Goal: Task Accomplishment & Management: Complete application form

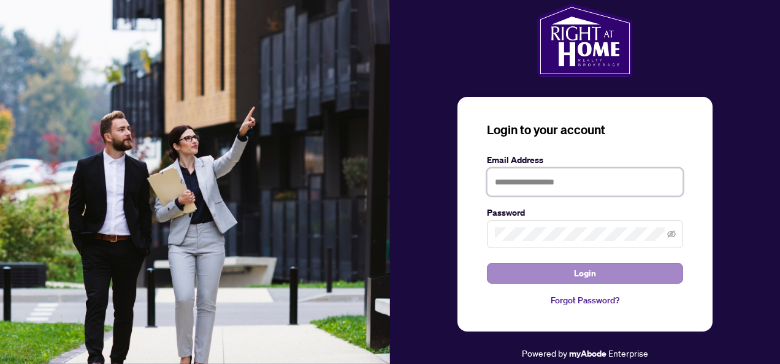
type input "**********"
click at [603, 268] on button "Login" at bounding box center [585, 273] width 196 height 21
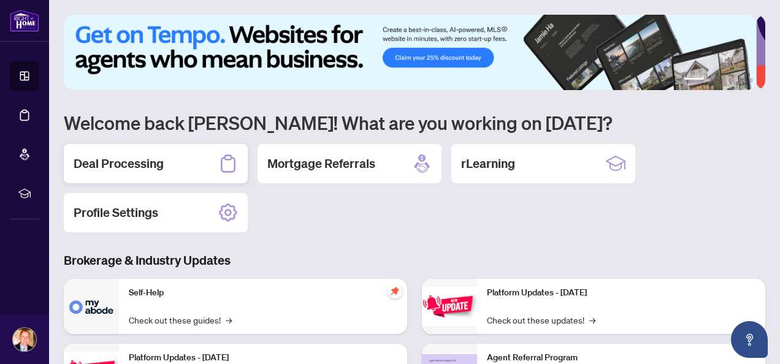
click at [194, 167] on div "Deal Processing" at bounding box center [156, 163] width 184 height 39
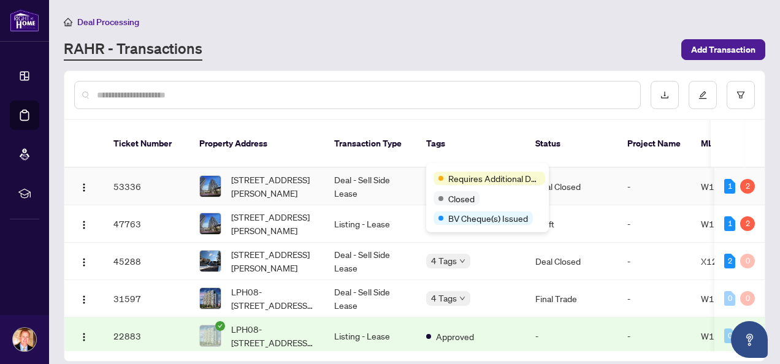
click at [459, 171] on div "Requires Additional Docs Closed BV Cheque(s) Issued" at bounding box center [487, 197] width 123 height 69
click at [463, 177] on span "Requires Additional Docs" at bounding box center [495, 178] width 92 height 13
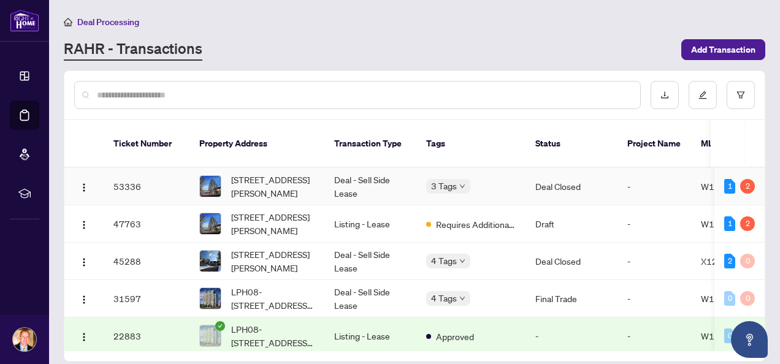
click at [137, 174] on td "53336" at bounding box center [147, 186] width 86 height 37
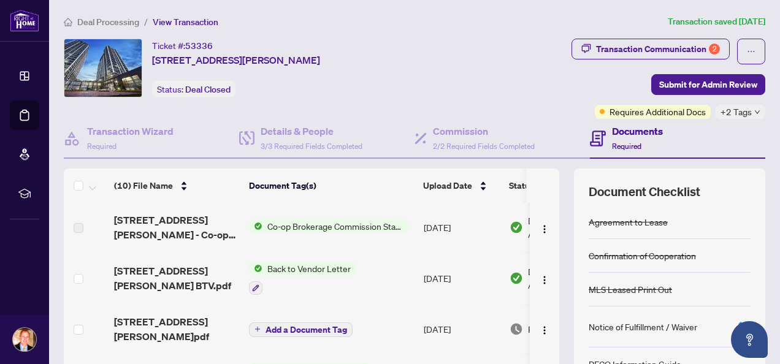
click at [615, 131] on h4 "Documents" at bounding box center [637, 131] width 51 height 15
click at [622, 134] on h4 "Documents" at bounding box center [637, 131] width 51 height 15
click at [625, 147] on span "Required" at bounding box center [626, 146] width 29 height 9
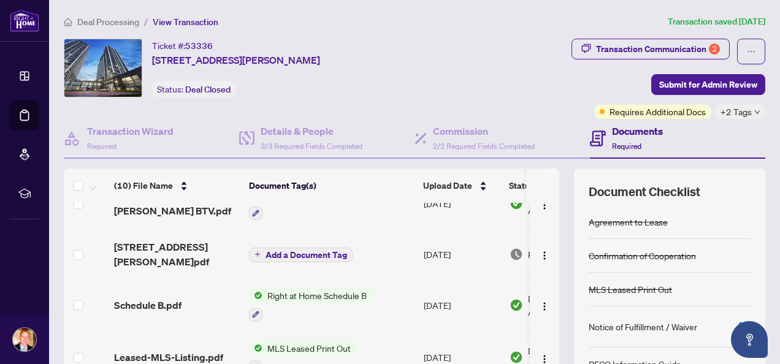
scroll to position [61, 0]
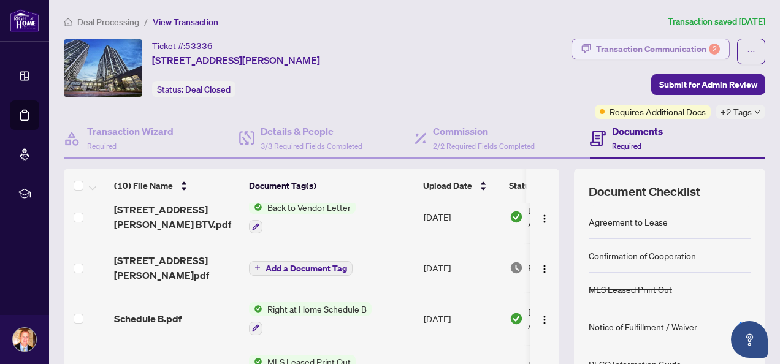
click at [630, 50] on div "Transaction Communication 2" at bounding box center [658, 49] width 124 height 20
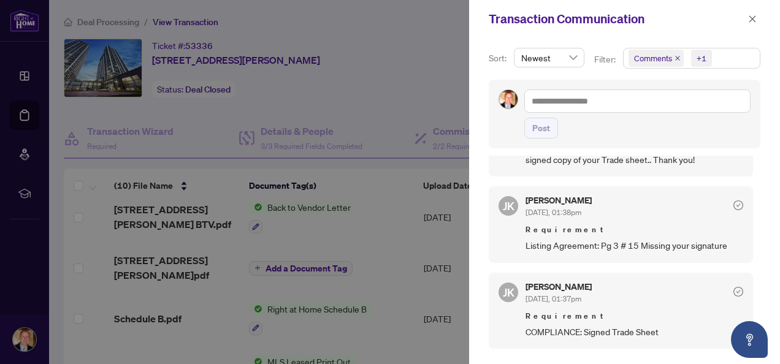
scroll to position [491, 0]
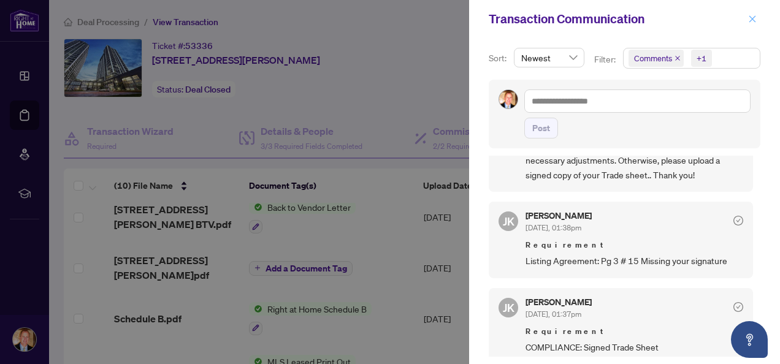
click at [630, 20] on icon "close" at bounding box center [753, 18] width 7 height 7
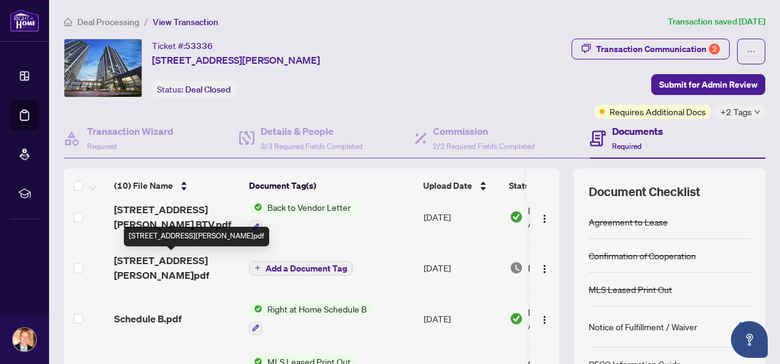
click at [190, 261] on span "[STREET_ADDRESS][PERSON_NAME]pdf" at bounding box center [176, 267] width 125 height 29
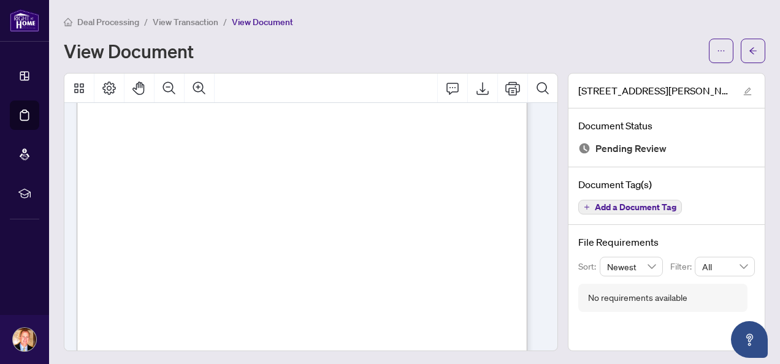
scroll to position [184, 0]
click at [506, 93] on icon "Print" at bounding box center [513, 88] width 15 height 15
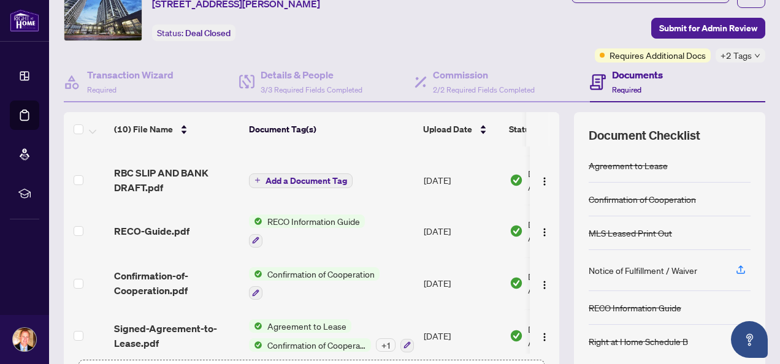
scroll to position [123, 0]
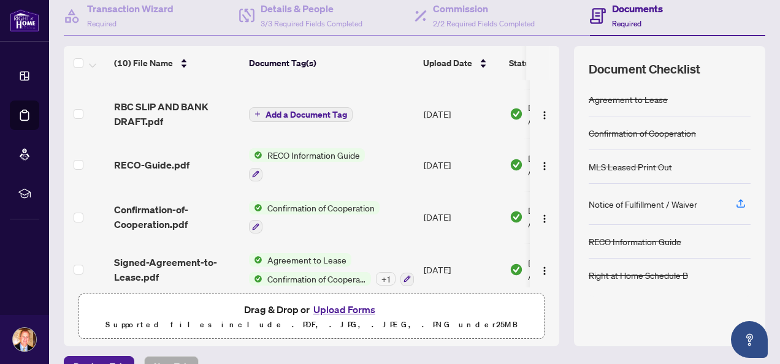
click at [334, 307] on button "Upload Forms" at bounding box center [344, 310] width 69 height 16
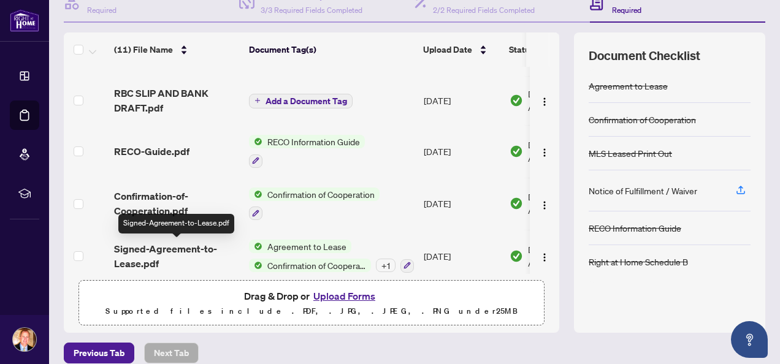
scroll to position [148, 0]
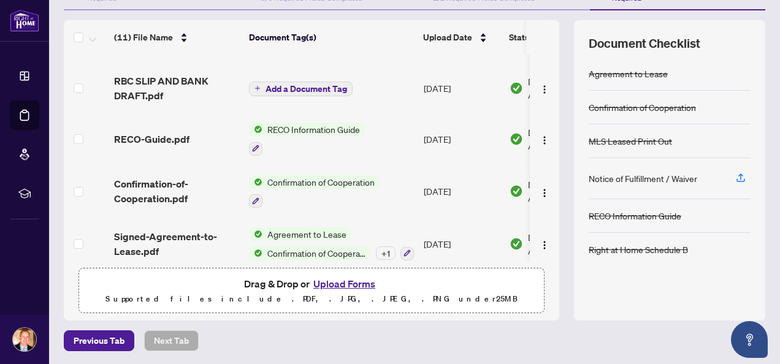
click at [337, 280] on button "Upload Forms" at bounding box center [344, 284] width 69 height 16
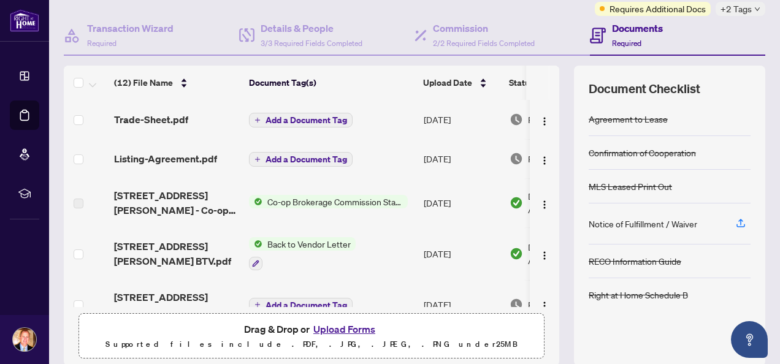
scroll to position [26, 0]
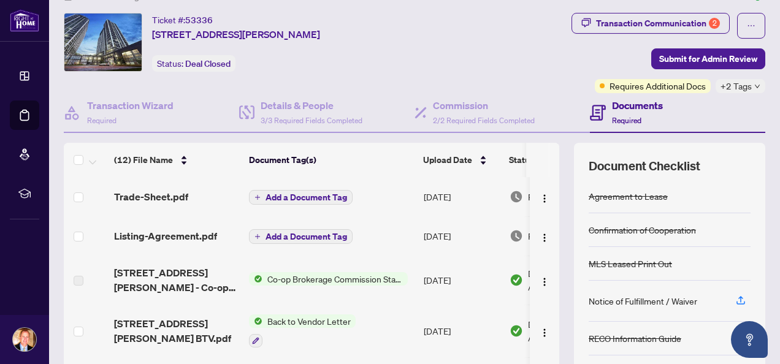
click at [285, 236] on span "Add a Document Tag" at bounding box center [307, 237] width 82 height 9
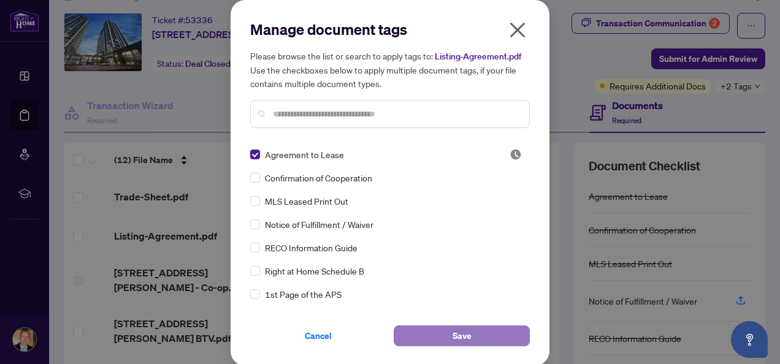
click at [441, 330] on button "Save" at bounding box center [462, 336] width 136 height 21
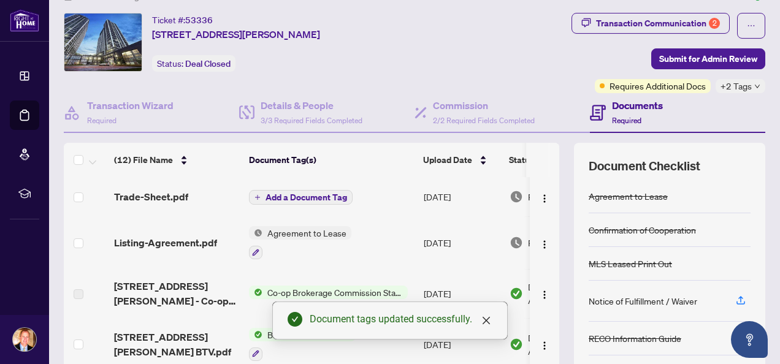
click at [282, 195] on span "Add a Document Tag" at bounding box center [307, 197] width 82 height 9
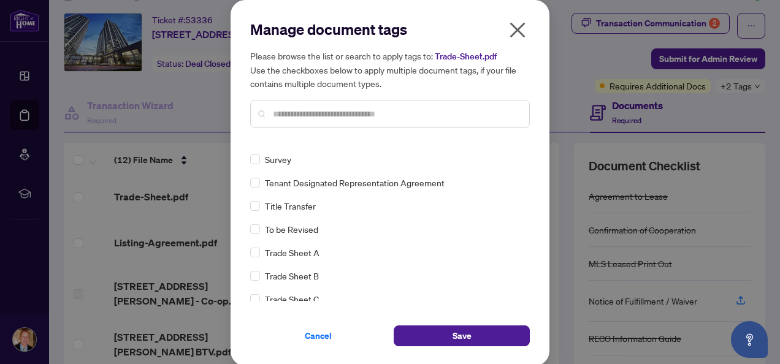
scroll to position [0, 0]
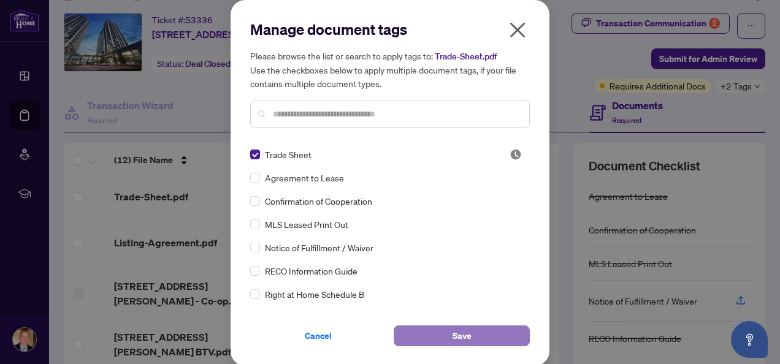
click at [441, 337] on button "Save" at bounding box center [462, 336] width 136 height 21
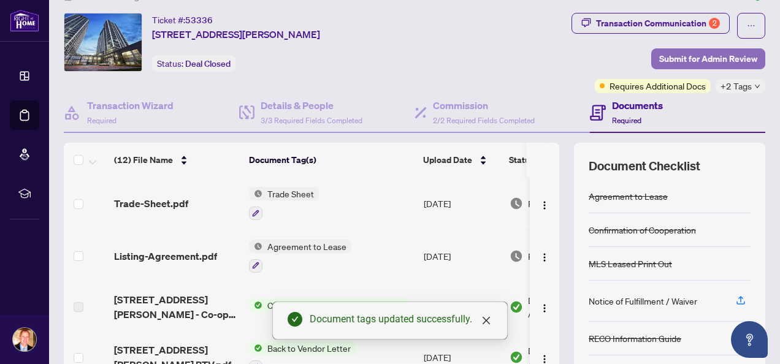
click at [630, 56] on span "Submit for Admin Review" at bounding box center [709, 59] width 98 height 20
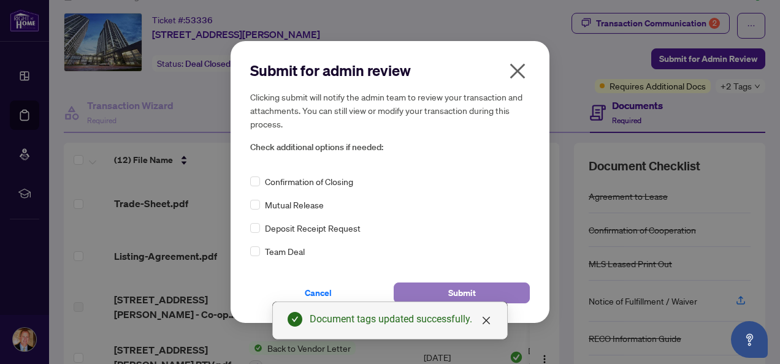
click at [455, 294] on span "Submit" at bounding box center [463, 293] width 28 height 20
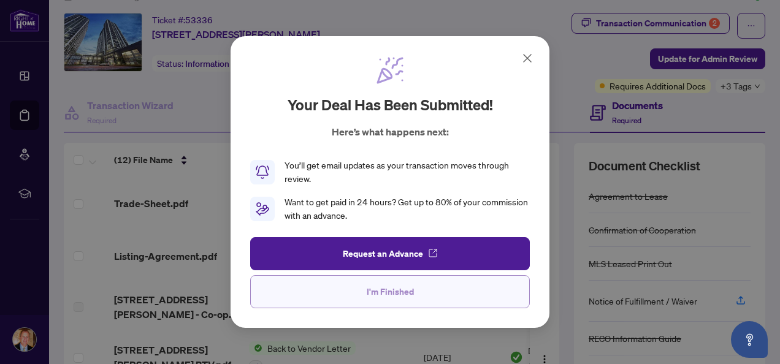
click at [423, 301] on button "I'm Finished" at bounding box center [390, 291] width 280 height 33
